Goal: Find specific page/section: Locate a particular part of the current website

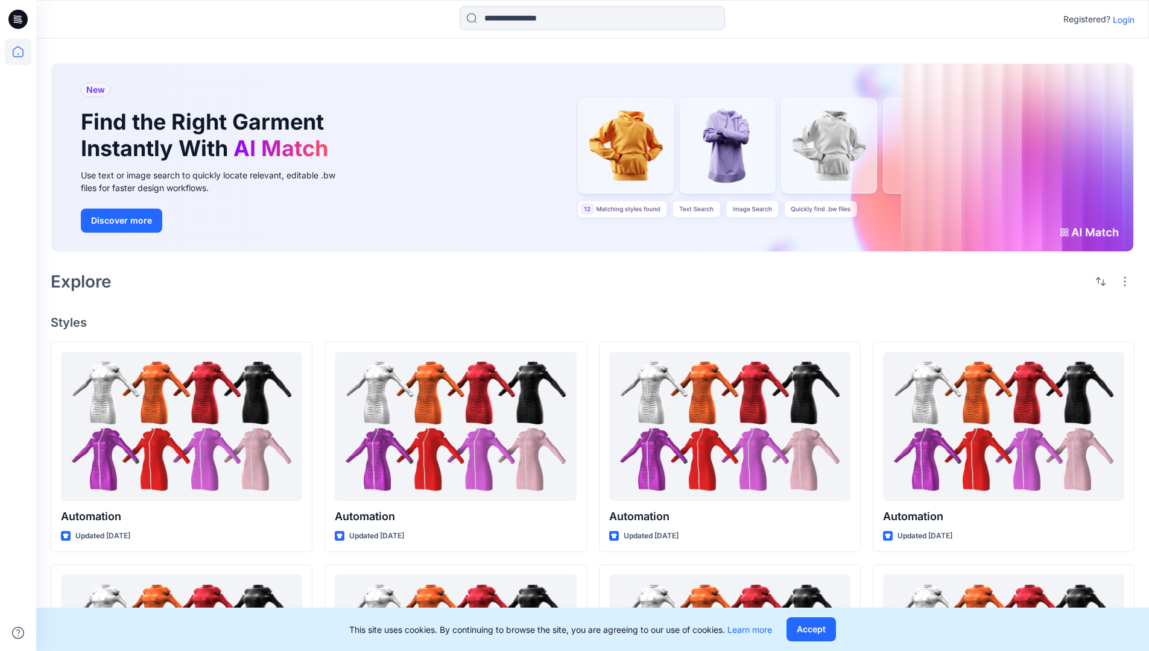
click at [1120, 19] on p "Login" at bounding box center [1123, 19] width 22 height 13
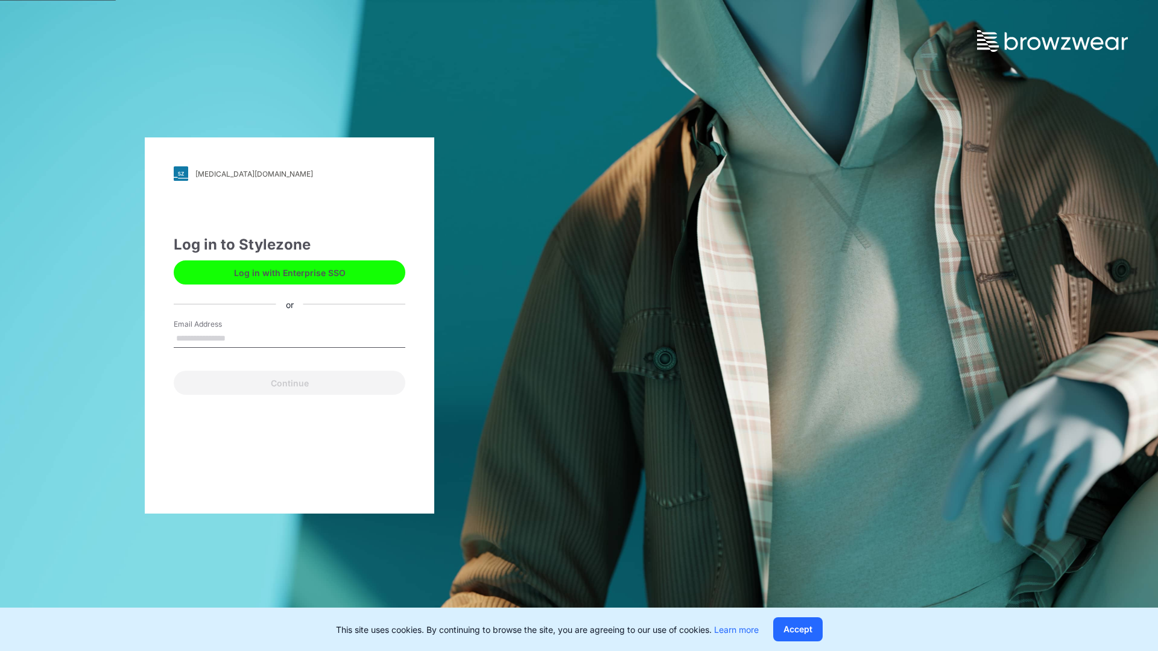
click at [238, 338] on input "Email Address" at bounding box center [290, 339] width 232 height 18
type input "**********"
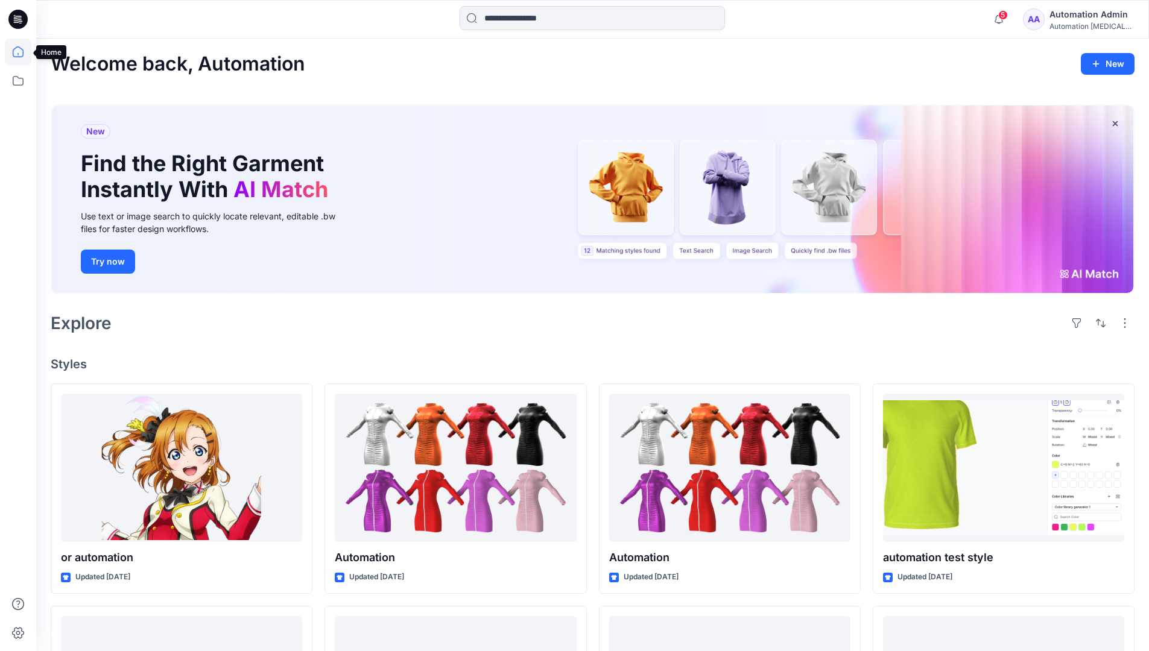
click at [23, 52] on icon at bounding box center [18, 51] width 11 height 11
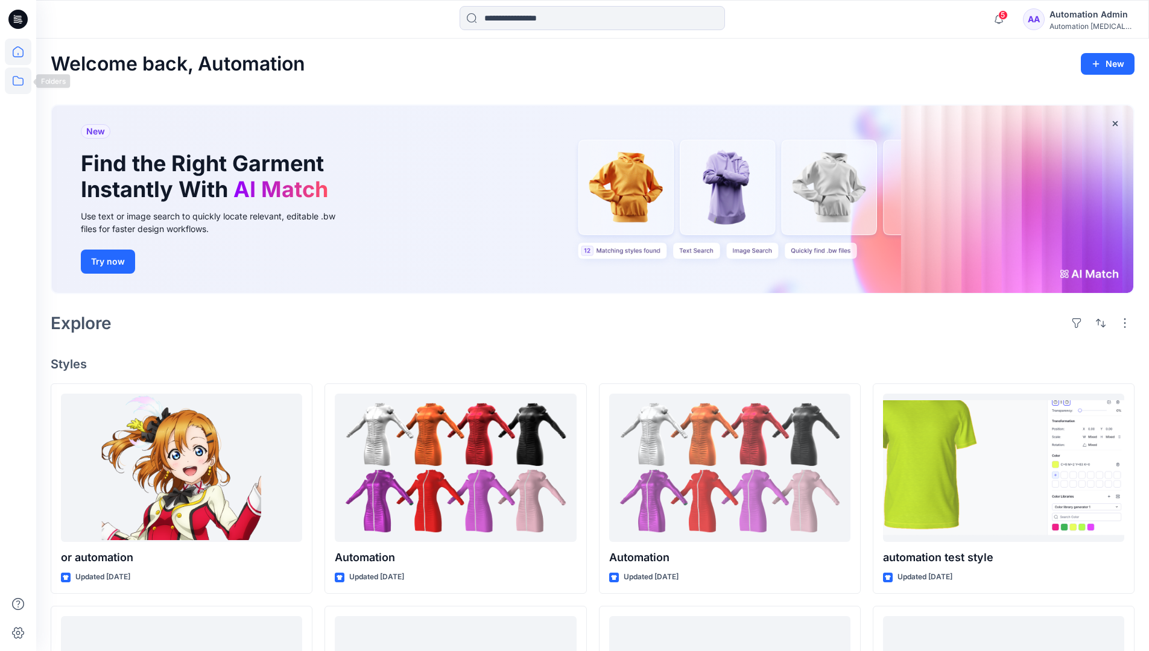
click at [19, 78] on icon at bounding box center [18, 81] width 11 height 10
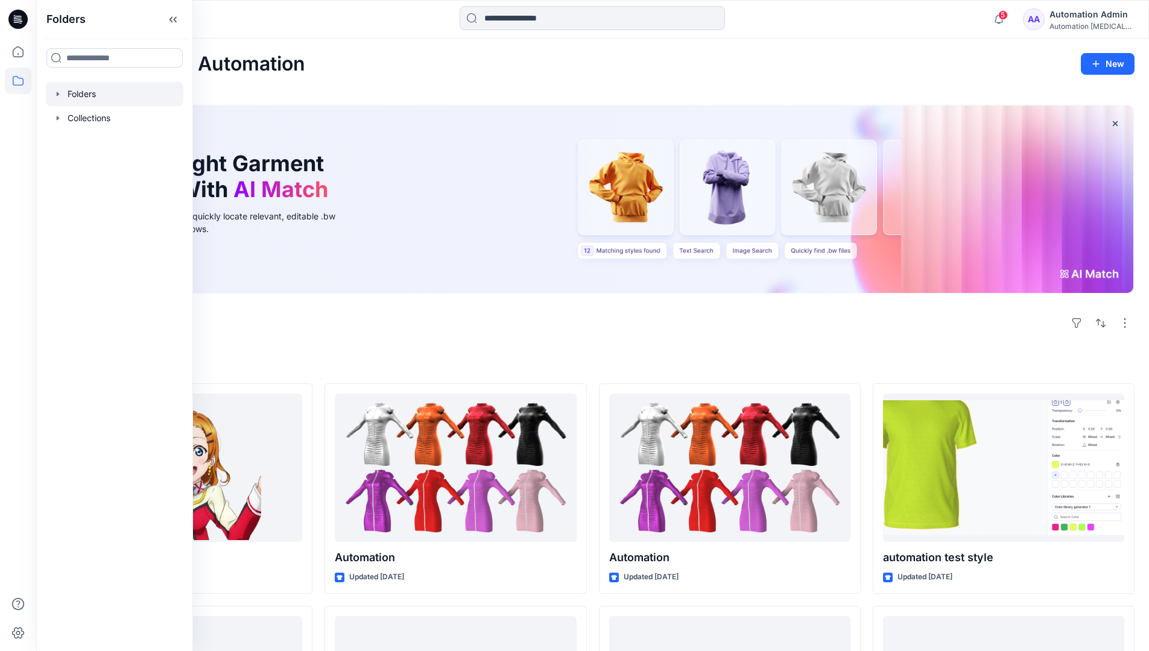
click at [88, 93] on div at bounding box center [114, 94] width 137 height 24
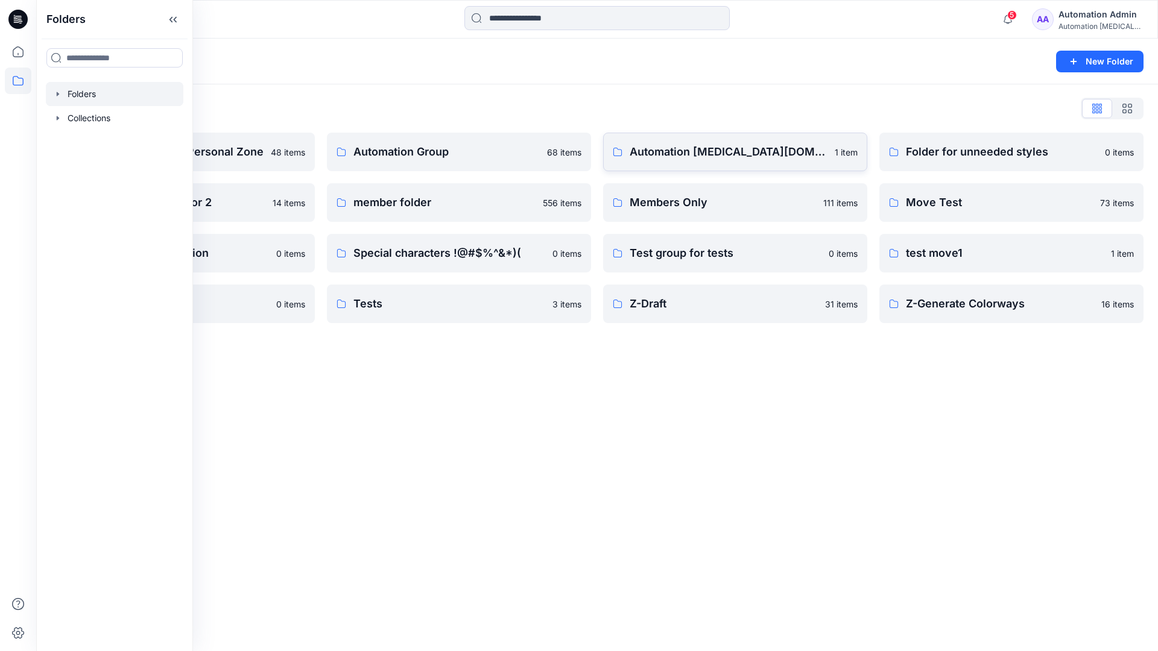
click at [692, 157] on p "Automation [MEDICAL_DATA][DOMAIN_NAME]" at bounding box center [728, 152] width 198 height 17
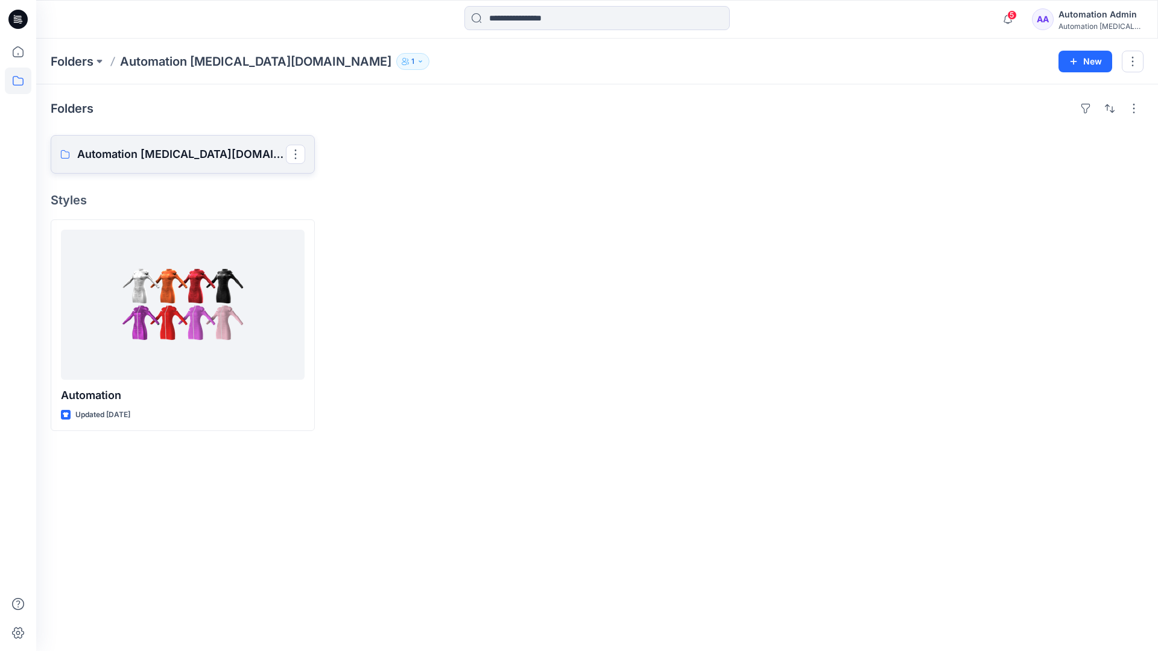
click at [170, 159] on p "Automation [MEDICAL_DATA][DOMAIN_NAME] Board" at bounding box center [181, 154] width 209 height 17
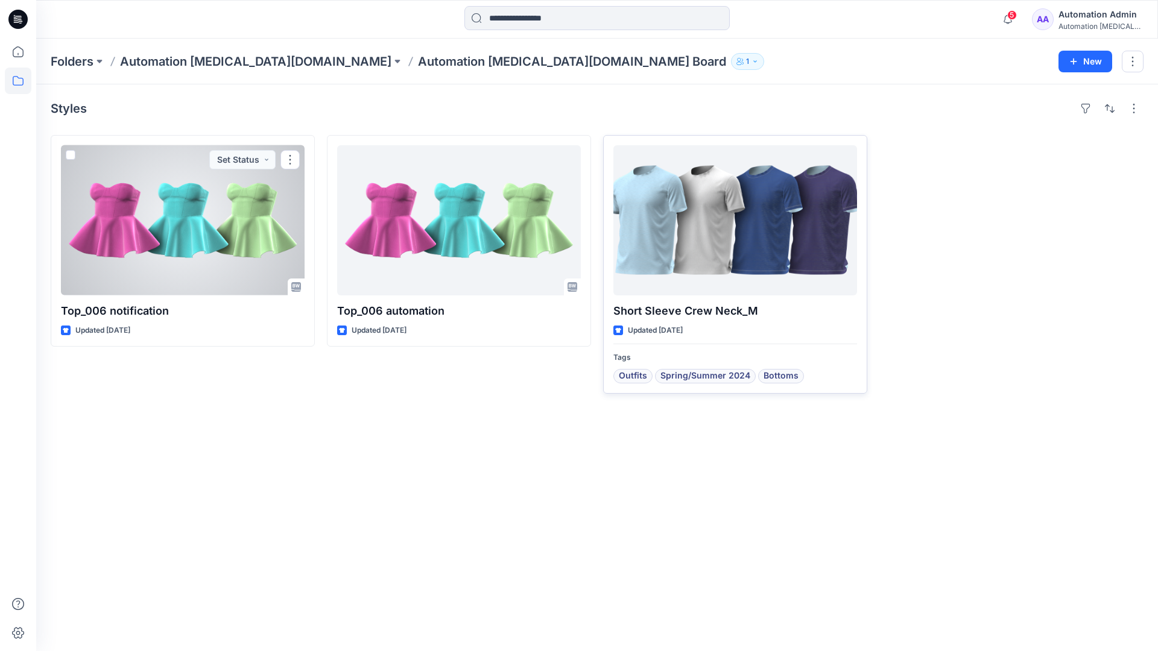
click at [690, 232] on div at bounding box center [735, 220] width 244 height 150
